Goal: Information Seeking & Learning: Check status

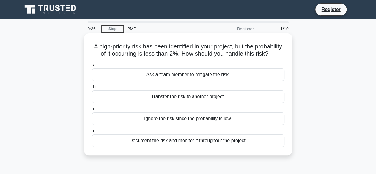
click at [160, 146] on div "Document the risk and monitor it throughout the project." at bounding box center [188, 140] width 193 height 12
click at [92, 133] on input "d. Document the risk and monitor it throughout the project." at bounding box center [92, 131] width 0 height 4
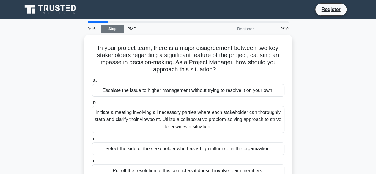
click at [111, 29] on link "Stop" at bounding box center [112, 28] width 22 height 7
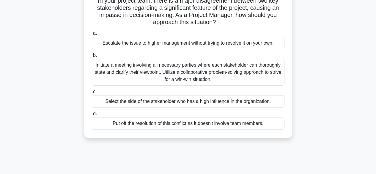
scroll to position [59, 0]
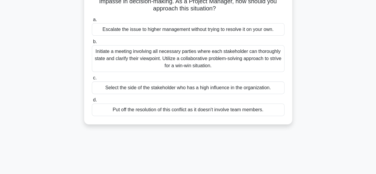
click at [166, 61] on div "Initiate a meeting involving all necessary parties where each stakeholder can t…" at bounding box center [188, 58] width 193 height 27
click at [92, 44] on input "b. Initiate a meeting involving all necessary parties where each stakeholder ca…" at bounding box center [92, 42] width 0 height 4
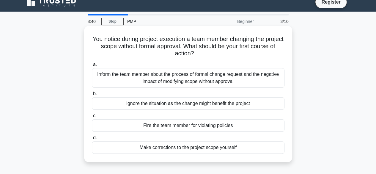
scroll to position [0, 0]
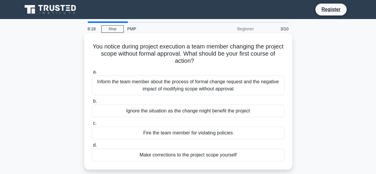
click at [175, 89] on div "Inform the team member about the process of formal change request and the negat…" at bounding box center [188, 85] width 193 height 20
click at [92, 74] on input "a. Inform the team member about the process of formal change request and the ne…" at bounding box center [92, 72] width 0 height 4
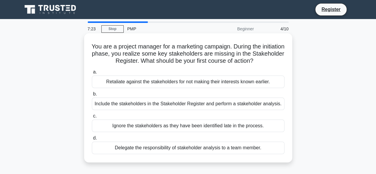
click at [140, 147] on div "Delegate the responsibility of stakeholder analysis to a team member." at bounding box center [188, 147] width 193 height 12
click at [92, 140] on input "d. Delegate the responsibility of stakeholder analysis to a team member." at bounding box center [92, 138] width 0 height 4
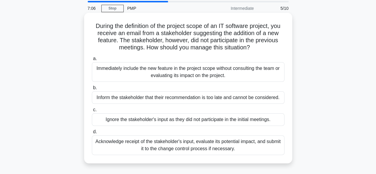
scroll to position [30, 0]
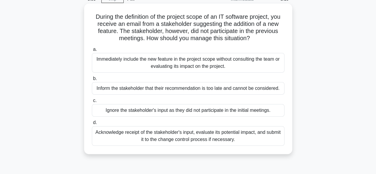
click at [228, 139] on div "Acknowledge receipt of the stakeholder's input, evaluate its potential impact, …" at bounding box center [188, 136] width 193 height 20
click at [92, 125] on input "d. Acknowledge receipt of the stakeholder's input, evaluate its potential impac…" at bounding box center [92, 123] width 0 height 4
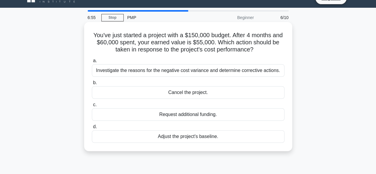
scroll to position [0, 0]
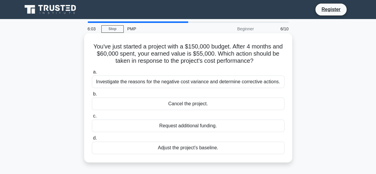
click at [184, 147] on div "Adjust the project's baseline." at bounding box center [188, 147] width 193 height 12
click at [92, 140] on input "d. Adjust the project's baseline." at bounding box center [92, 138] width 0 height 4
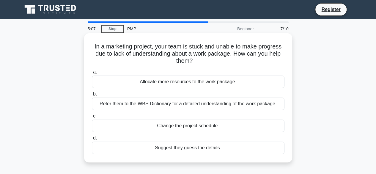
click at [196, 102] on div "Refer them to the WBS Dictionary for a detailed understanding of the work packa…" at bounding box center [188, 103] width 193 height 12
click at [92, 96] on input "b. Refer them to the WBS Dictionary for a detailed understanding of the work pa…" at bounding box center [92, 94] width 0 height 4
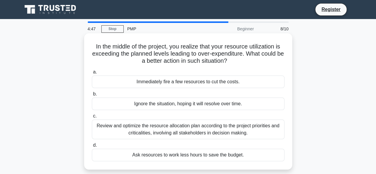
click at [196, 128] on div "Review and optimize the resource allocation plan according to the project prior…" at bounding box center [188, 129] width 193 height 20
click at [92, 118] on input "c. Review and optimize the resource allocation plan according to the project pr…" at bounding box center [92, 116] width 0 height 4
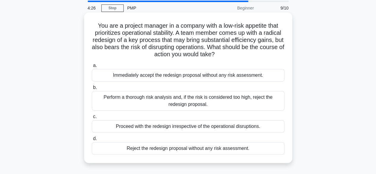
scroll to position [30, 0]
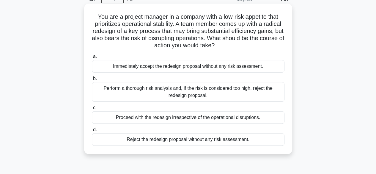
click at [184, 93] on div "Perform a thorough risk analysis and, if the risk is considered too high, rejec…" at bounding box center [188, 92] width 193 height 20
click at [92, 81] on input "b. Perform a thorough risk analysis and, if the risk is considered too high, re…" at bounding box center [92, 79] width 0 height 4
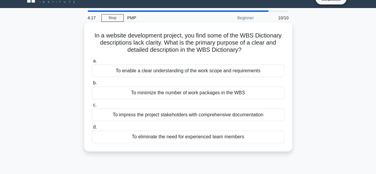
scroll to position [0, 0]
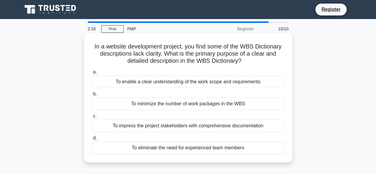
click at [215, 82] on div "To enable a clear understanding of the work scope and requirements" at bounding box center [188, 81] width 193 height 12
click at [92, 74] on input "a. To enable a clear understanding of the work scope and requirements" at bounding box center [92, 72] width 0 height 4
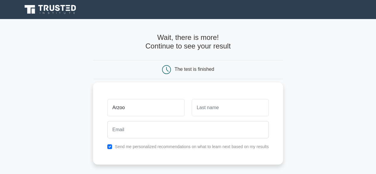
type input "Arzoo"
click at [226, 110] on input "text" at bounding box center [230, 107] width 77 height 17
type input "Haidari"
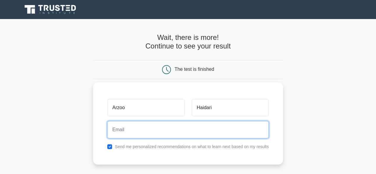
click at [140, 129] on input "email" at bounding box center [187, 129] width 161 height 17
type input "arzoohaidari883@gmail.com"
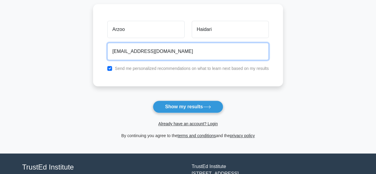
scroll to position [89, 0]
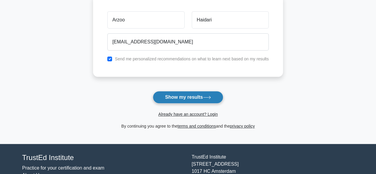
click at [182, 96] on button "Show my results" at bounding box center [188, 97] width 70 height 12
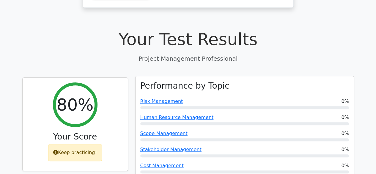
scroll to position [178, 0]
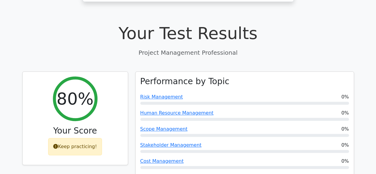
click at [53, 23] on h1 "Your Test Results" at bounding box center [188, 33] width 332 height 20
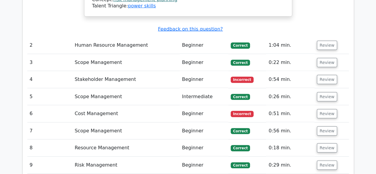
scroll to position [684, 0]
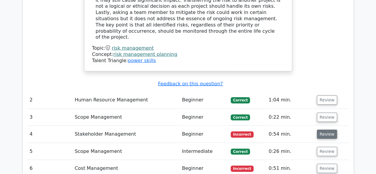
click at [322, 130] on button "Review" at bounding box center [327, 134] width 20 height 9
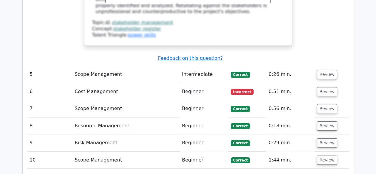
scroll to position [1010, 0]
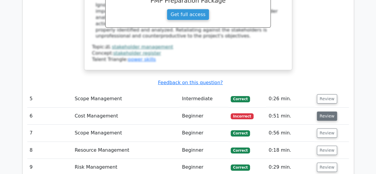
click at [328, 111] on button "Review" at bounding box center [327, 115] width 20 height 9
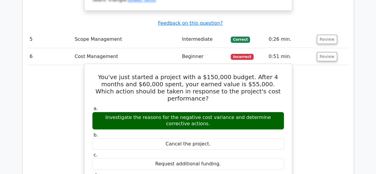
scroll to position [1040, 0]
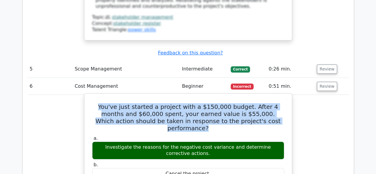
drag, startPoint x: 261, startPoint y: 64, endPoint x: 94, endPoint y: 50, distance: 167.4
click at [94, 103] on h5 "You've just started a project with a $150,000 budget. After 4 months and $60,00…" at bounding box center [188, 117] width 193 height 29
copy h5 "You've just started a project with a $150,000 budget. After 4 months and $60,00…"
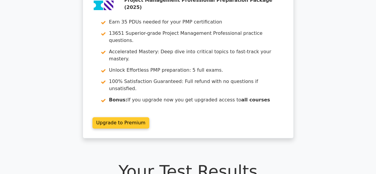
scroll to position [0, 0]
